Goal: Transaction & Acquisition: Purchase product/service

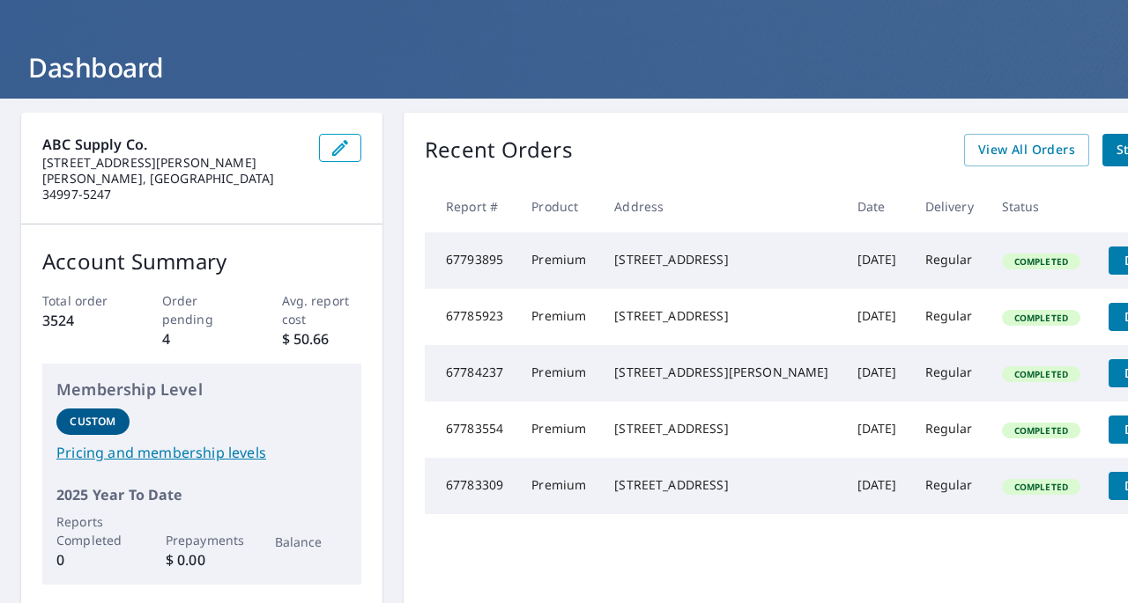
scroll to position [88, 0]
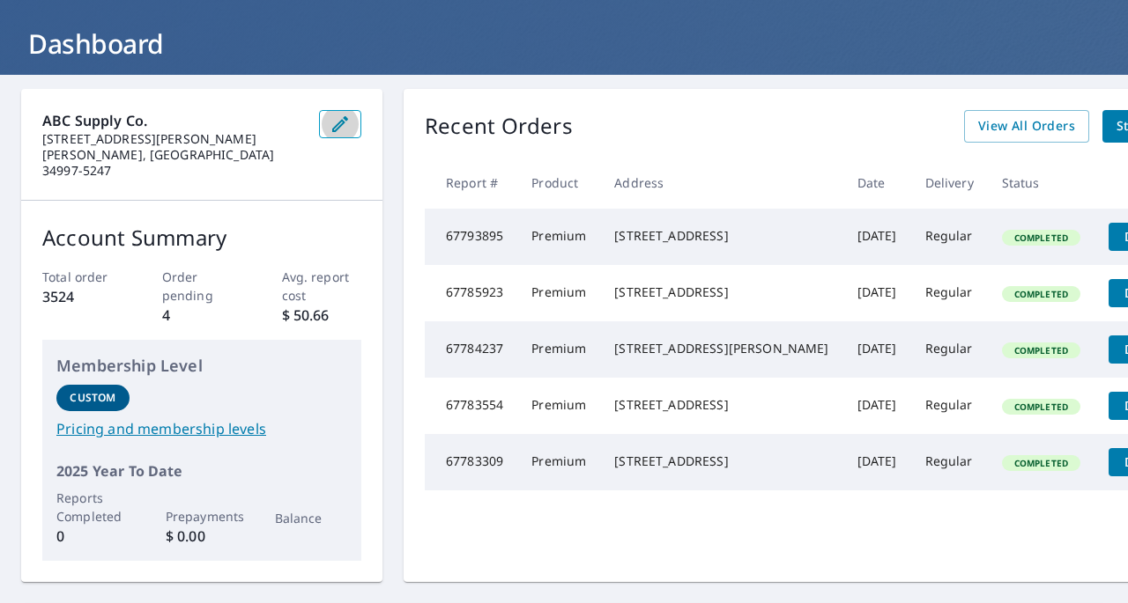
click at [351, 137] on button "button" at bounding box center [340, 124] width 42 height 28
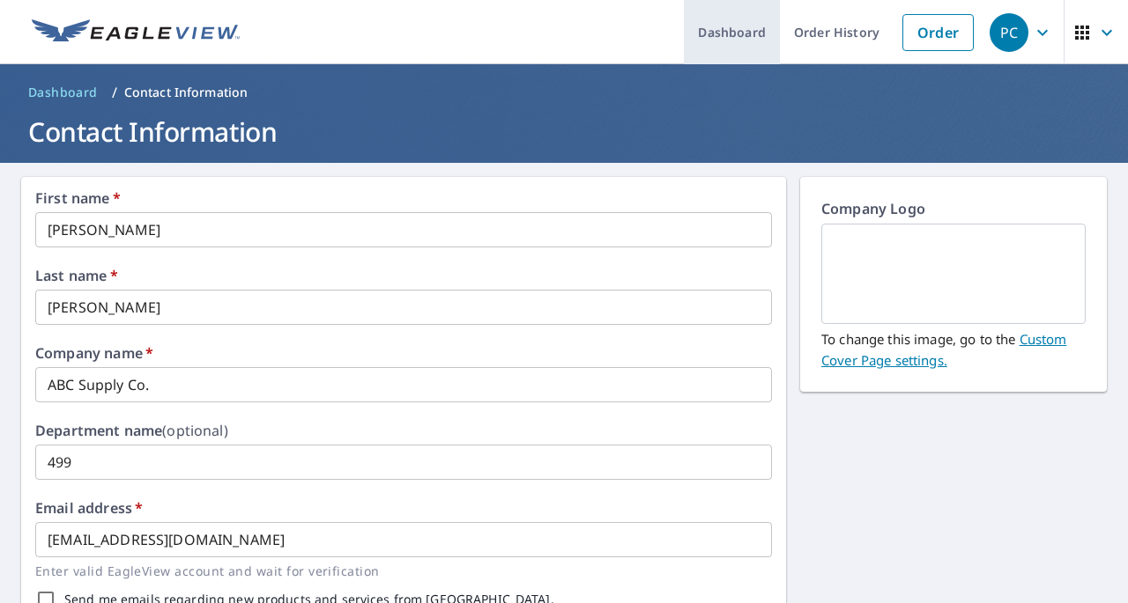
click at [710, 38] on link "Dashboard" at bounding box center [732, 32] width 96 height 64
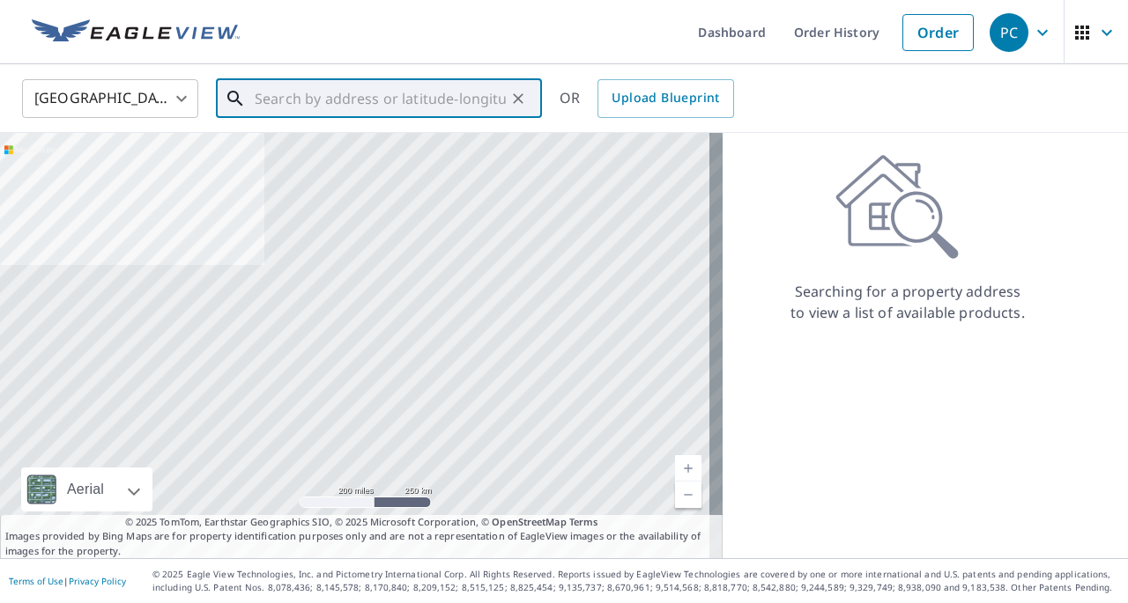
click at [344, 107] on input "text" at bounding box center [380, 98] width 251 height 49
click at [628, 87] on span "Upload Blueprint" at bounding box center [664, 98] width 107 height 22
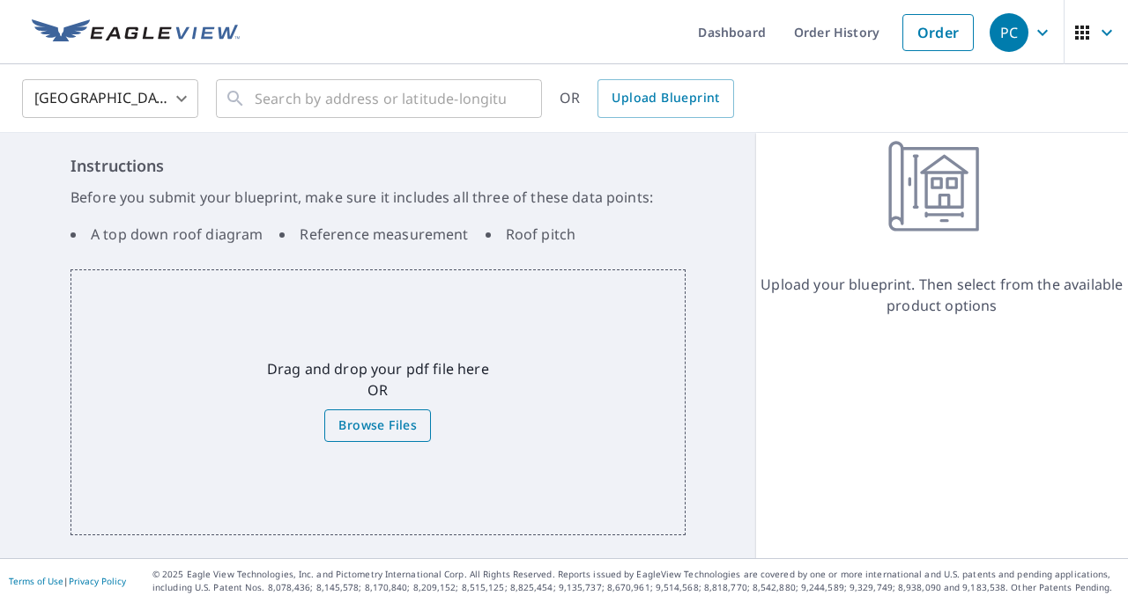
click at [413, 431] on label "Browse Files" at bounding box center [377, 426] width 107 height 33
click at [0, 0] on input "Browse Files" at bounding box center [0, 0] width 0 height 0
click at [693, 104] on span "Upload Blueprint" at bounding box center [664, 98] width 107 height 22
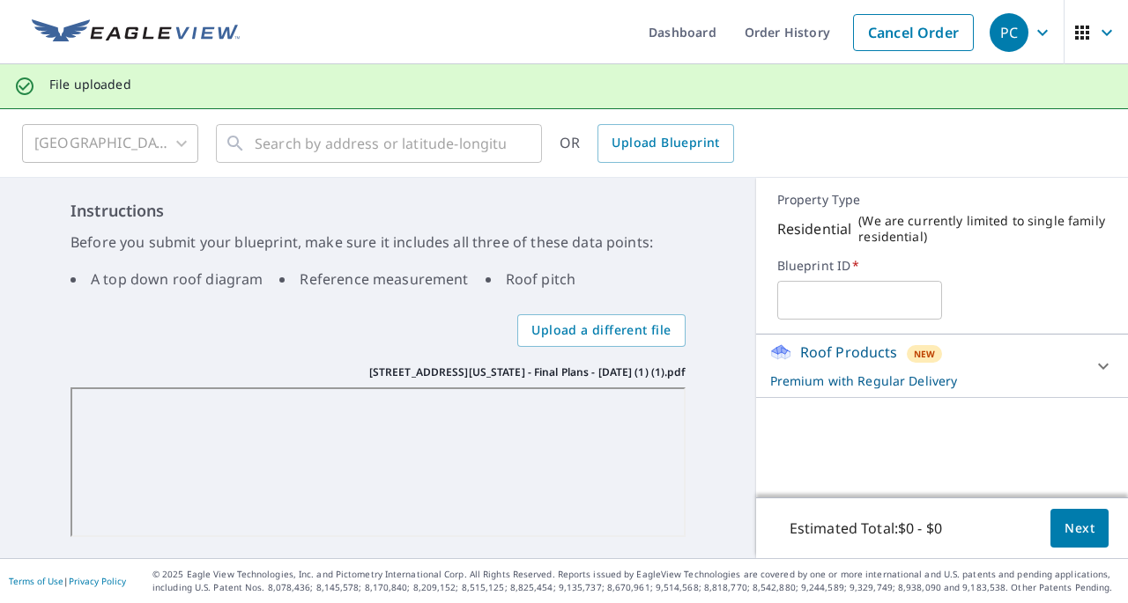
click at [684, 263] on div "Instructions Before you submit your blueprint, make sure it includes all three …" at bounding box center [378, 368] width 756 height 381
click at [1050, 521] on button "Next" at bounding box center [1079, 529] width 58 height 40
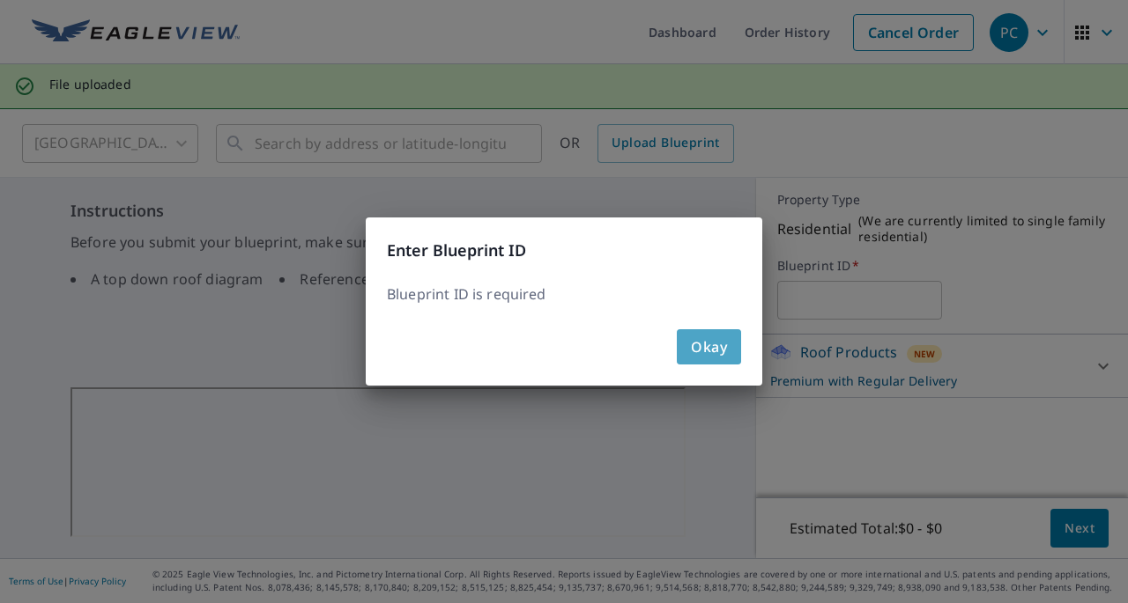
click at [734, 355] on button "Okay" at bounding box center [709, 346] width 64 height 35
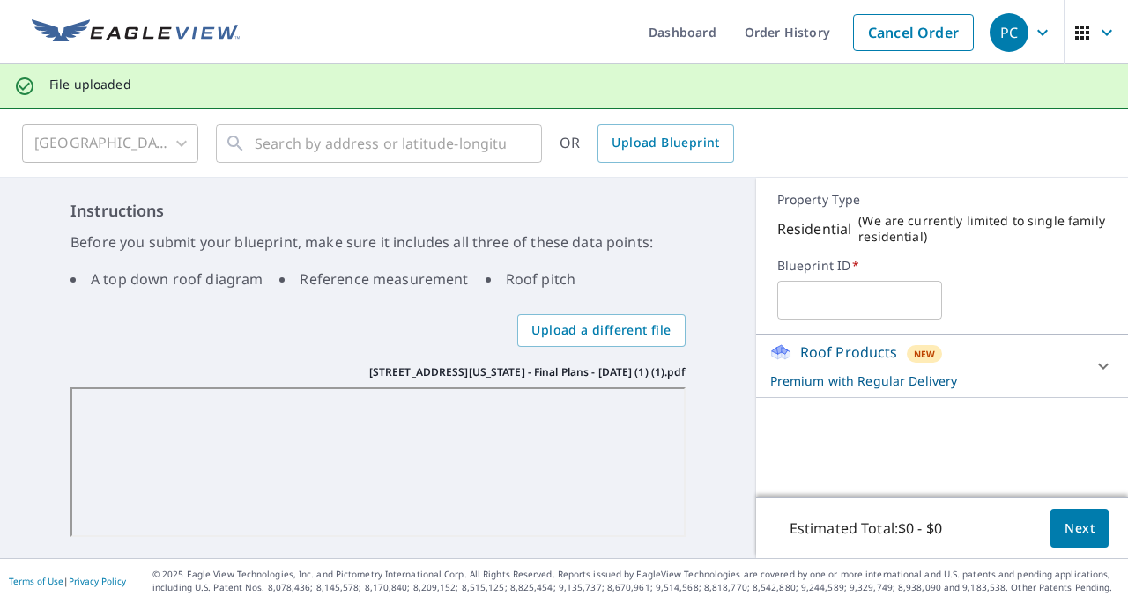
click at [786, 310] on input "text" at bounding box center [859, 300] width 165 height 49
type input "I"
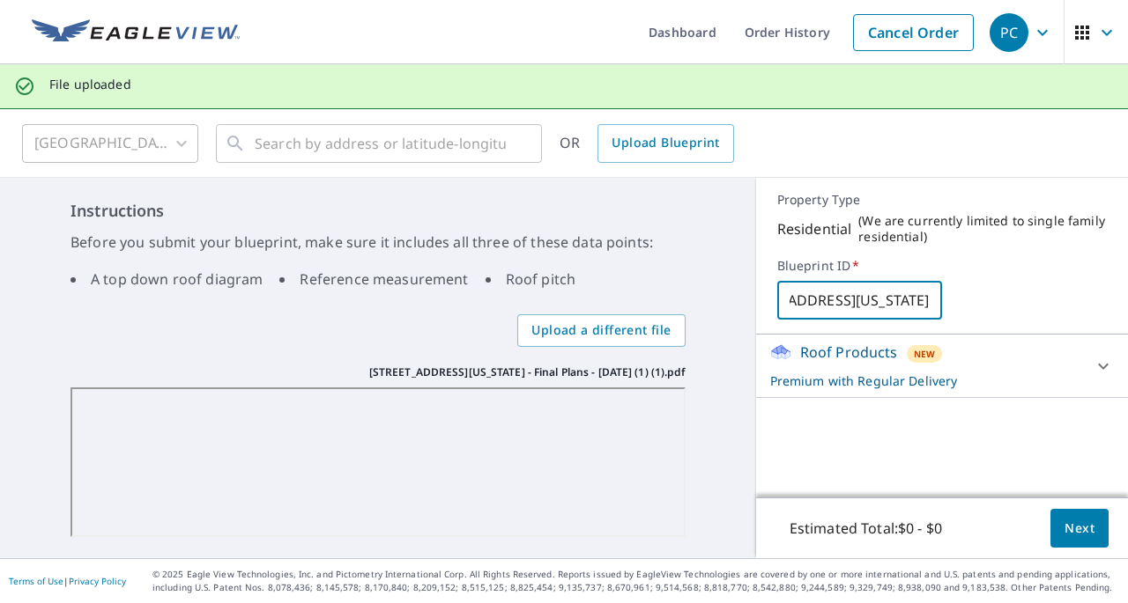
type input "[STREET_ADDRESS][US_STATE]"
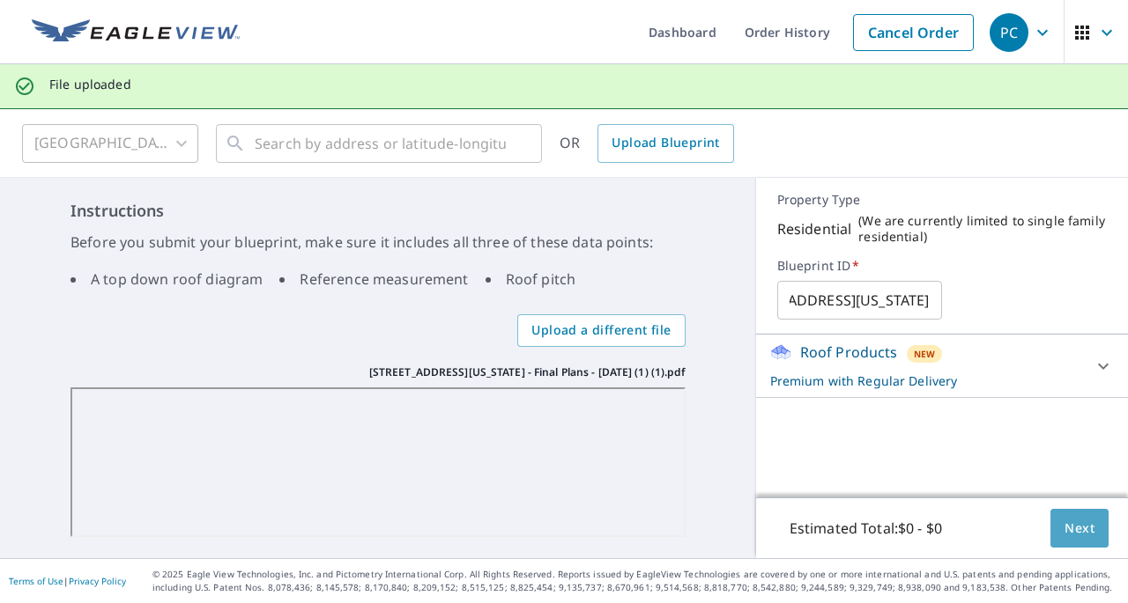
click at [1077, 531] on span "Next" at bounding box center [1079, 529] width 30 height 22
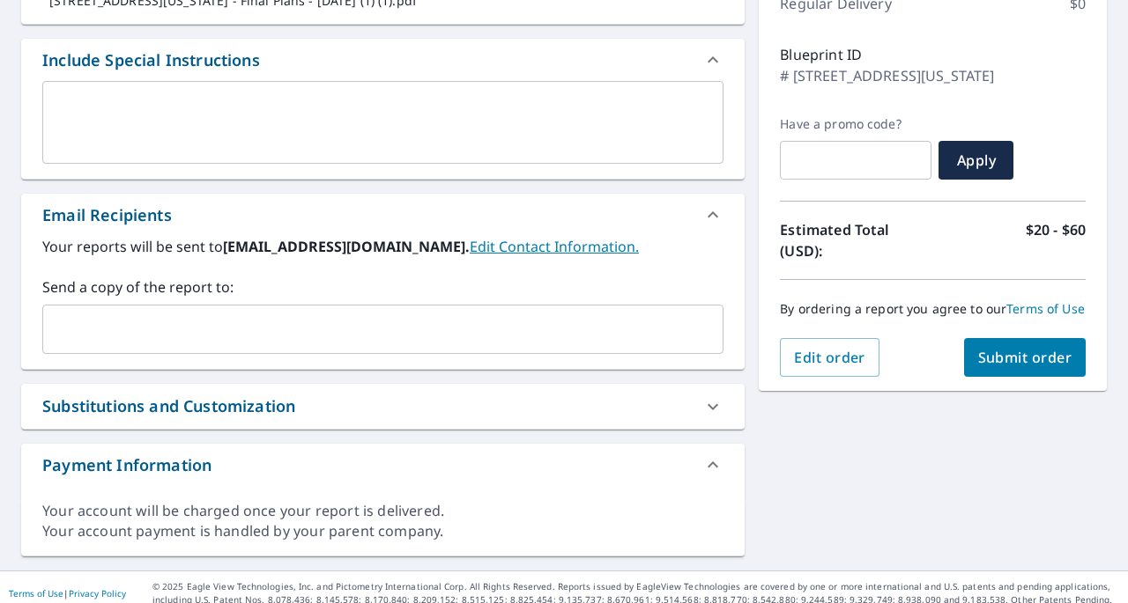
scroll to position [274, 0]
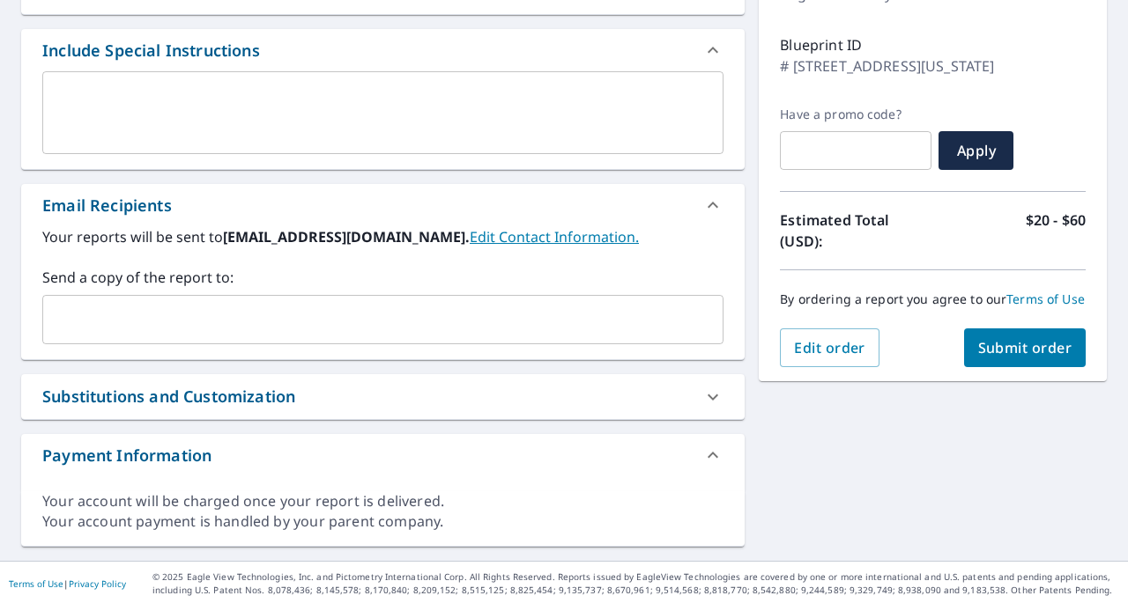
click at [977, 367] on button "Submit order" at bounding box center [1025, 348] width 122 height 39
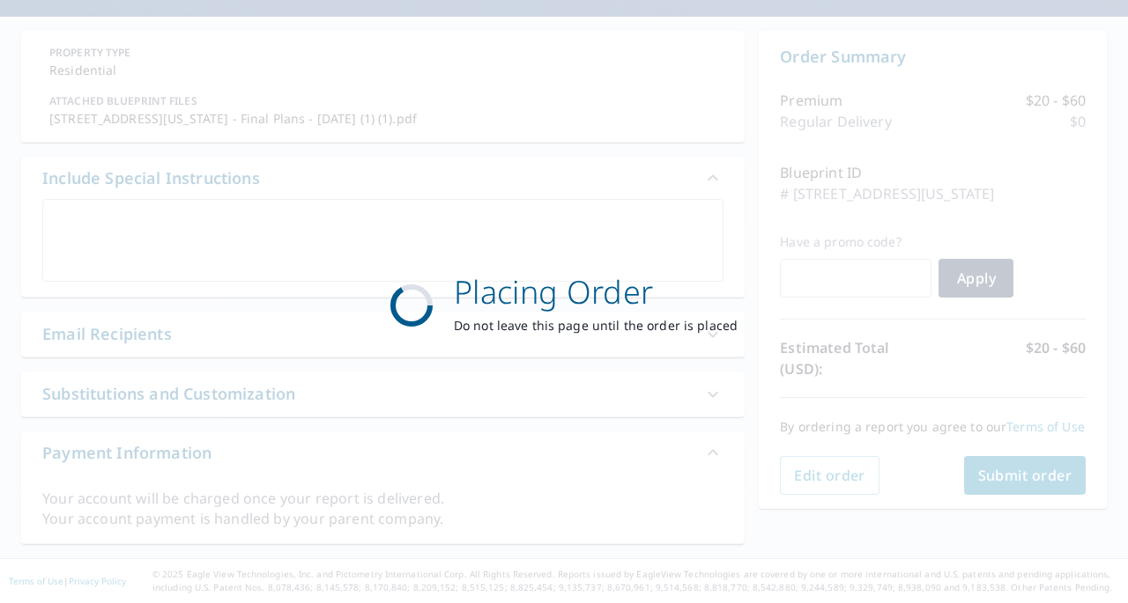
scroll to position [146, 0]
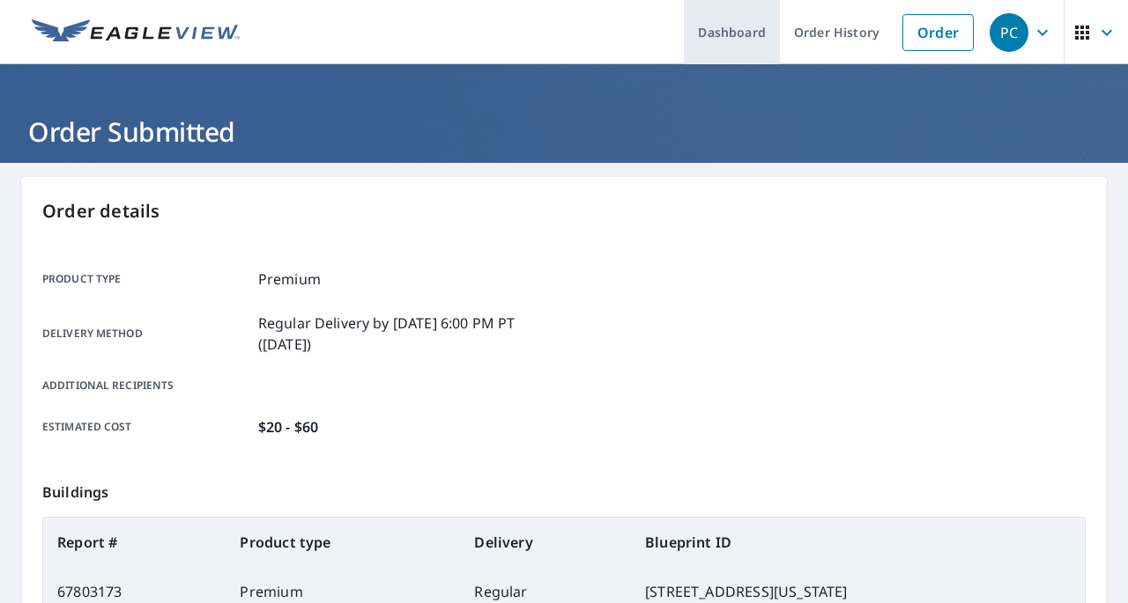
click at [693, 45] on link "Dashboard" at bounding box center [732, 32] width 96 height 64
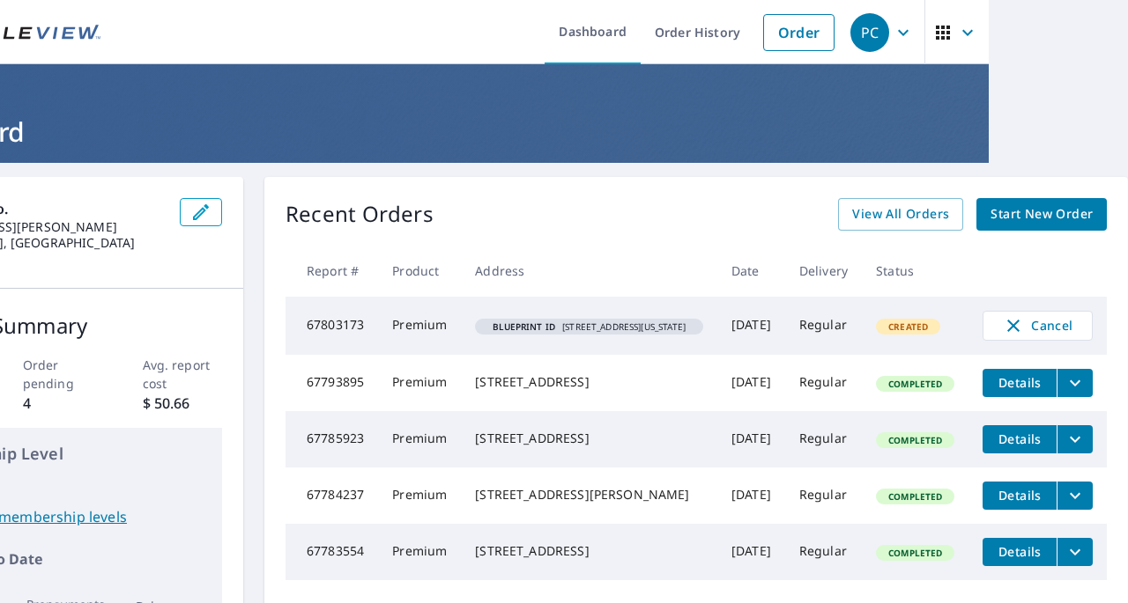
scroll to position [0, 200]
click at [775, 341] on td "[DATE]" at bounding box center [751, 326] width 68 height 58
click at [638, 329] on div "Blueprint ID [STREET_ADDRESS][US_STATE]" at bounding box center [589, 327] width 228 height 16
click at [378, 344] on td "Premium" at bounding box center [419, 326] width 83 height 58
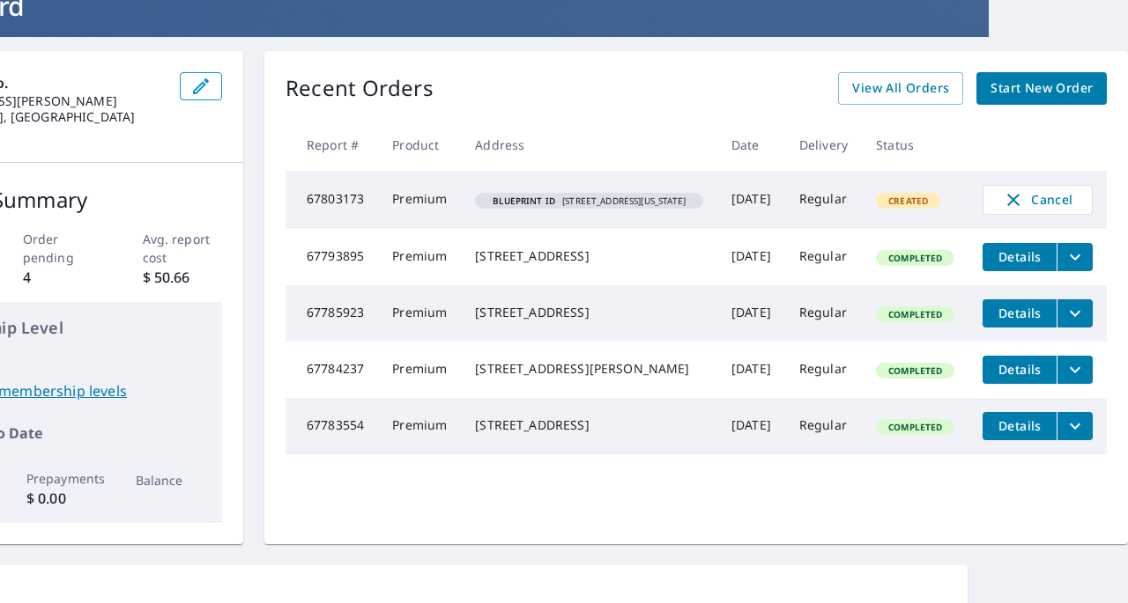
scroll to position [23, 200]
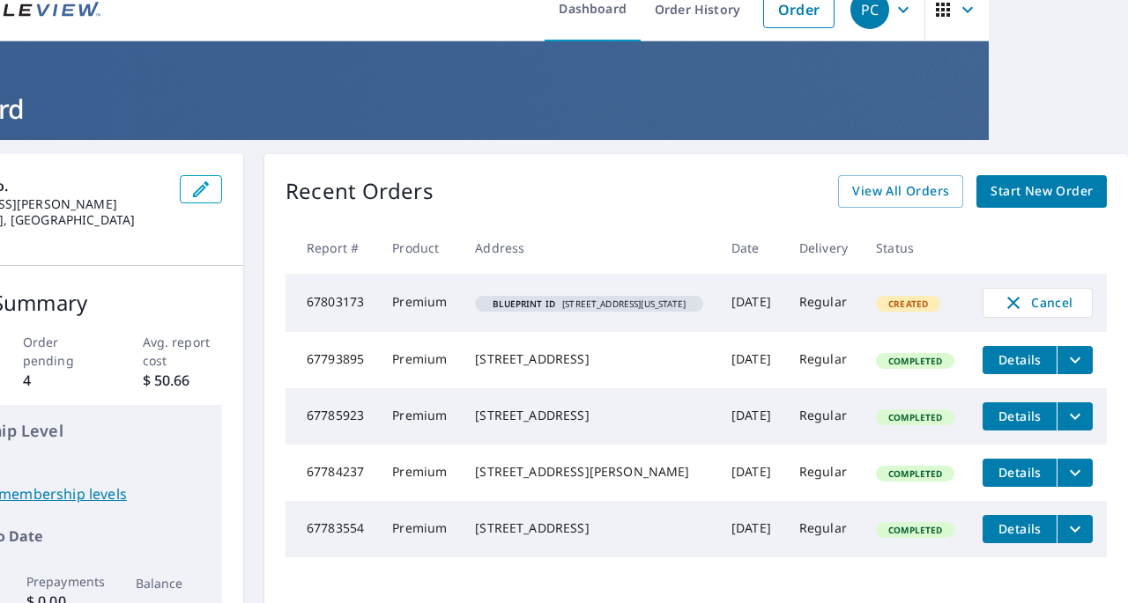
click at [1017, 368] on span "Details" at bounding box center [1019, 360] width 53 height 17
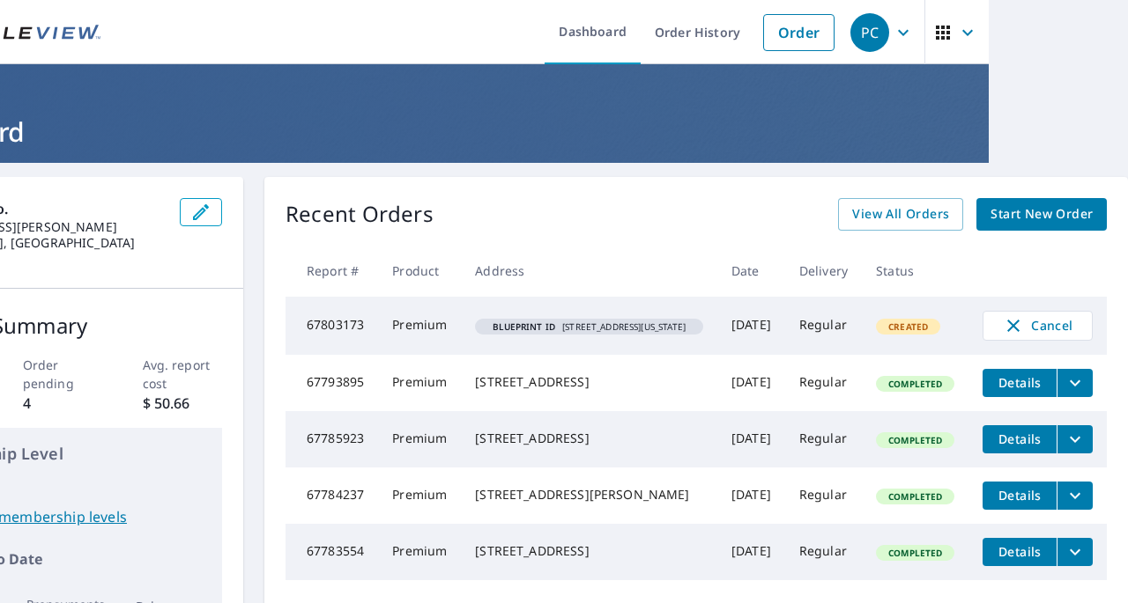
scroll to position [176, 205]
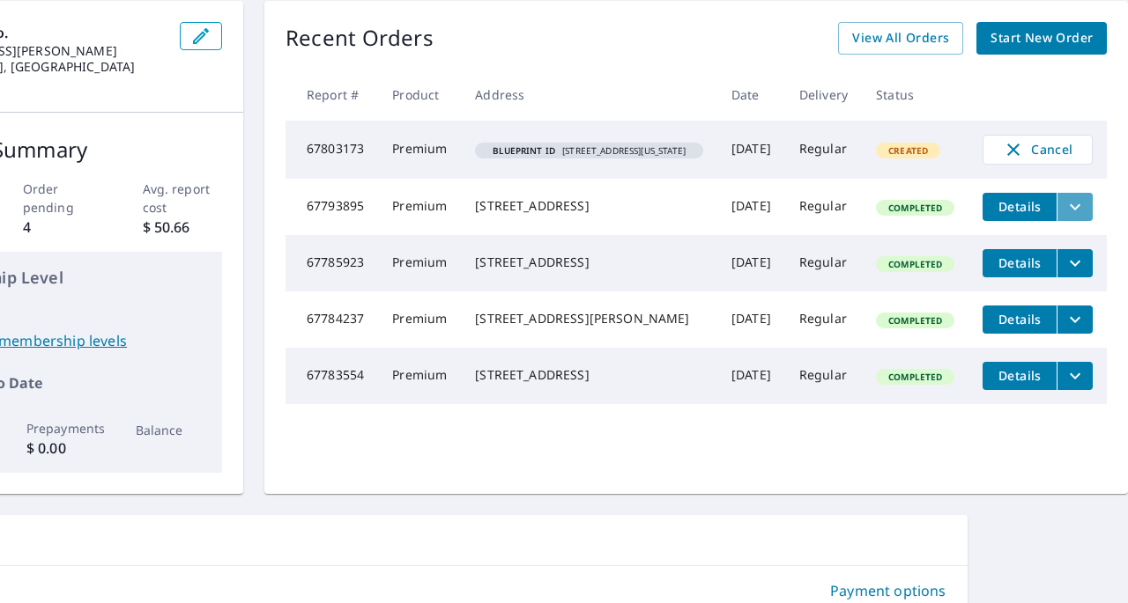
click at [1070, 210] on icon "filesDropdownBtn-67793895" at bounding box center [1075, 207] width 11 height 6
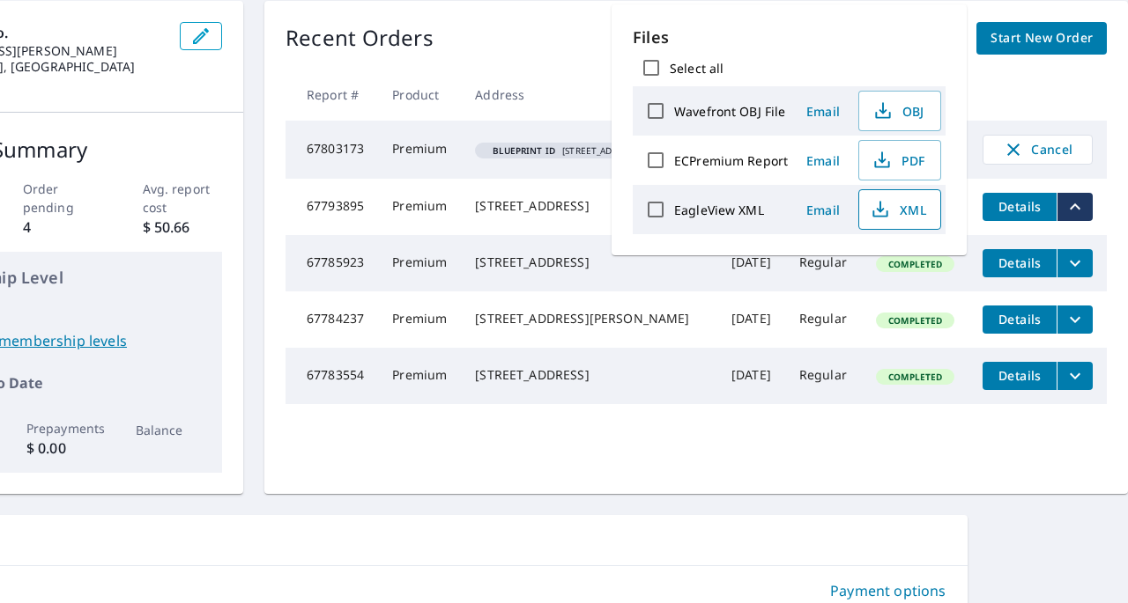
click at [874, 206] on icon "button" at bounding box center [880, 209] width 21 height 21
click at [923, 167] on span "PDF" at bounding box center [898, 160] width 56 height 21
click at [1073, 93] on th at bounding box center [1037, 95] width 138 height 52
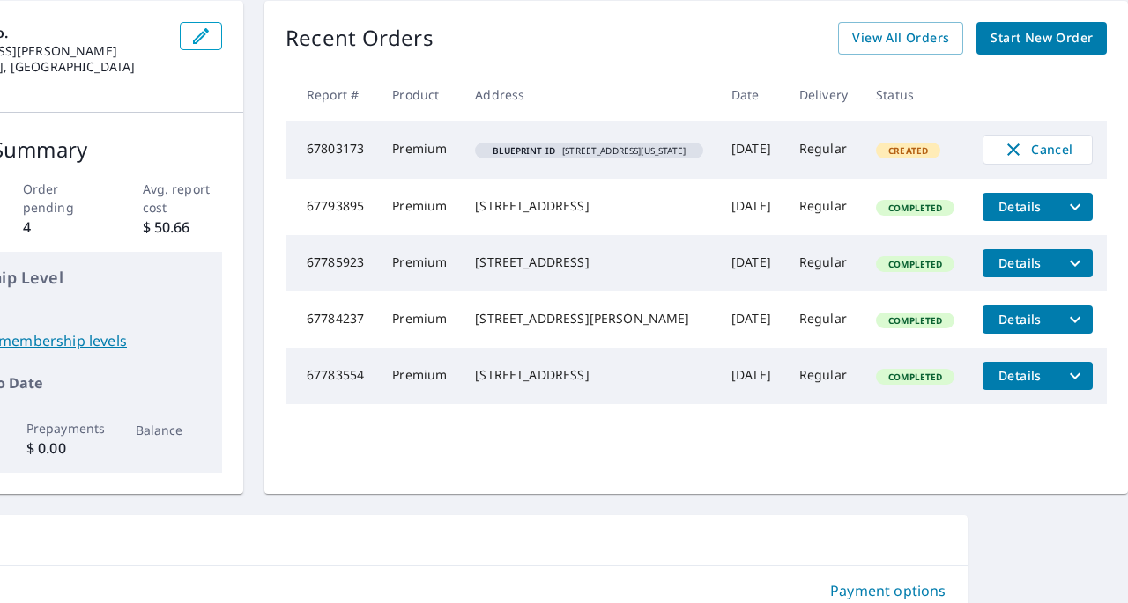
click at [285, 154] on td "67803173" at bounding box center [331, 150] width 93 height 58
